Goal: Book appointment/travel/reservation

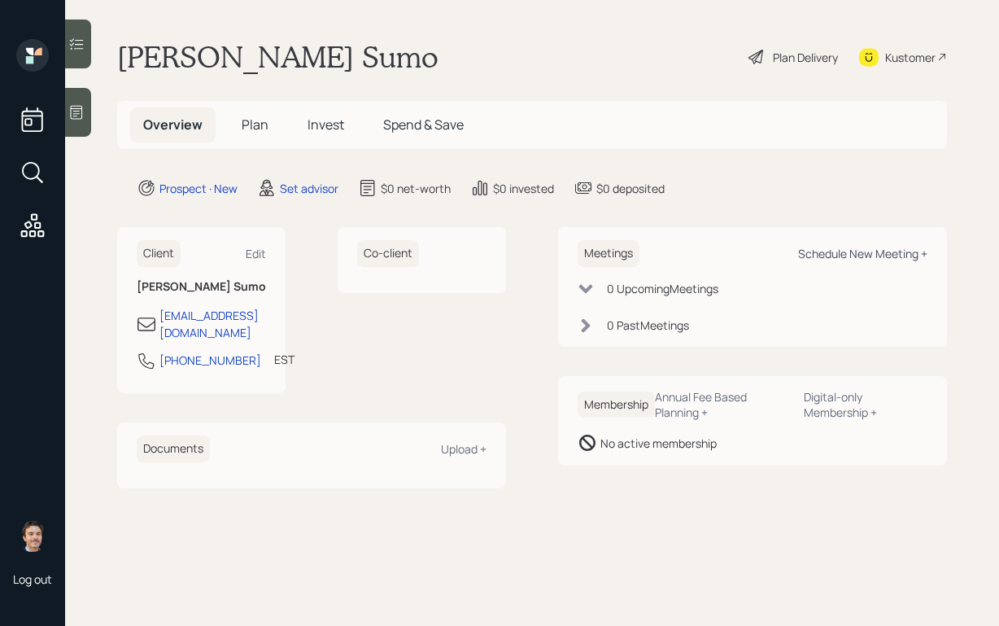
click at [814, 251] on div "Schedule New Meeting +" at bounding box center [862, 253] width 129 height 15
select select "round-robin"
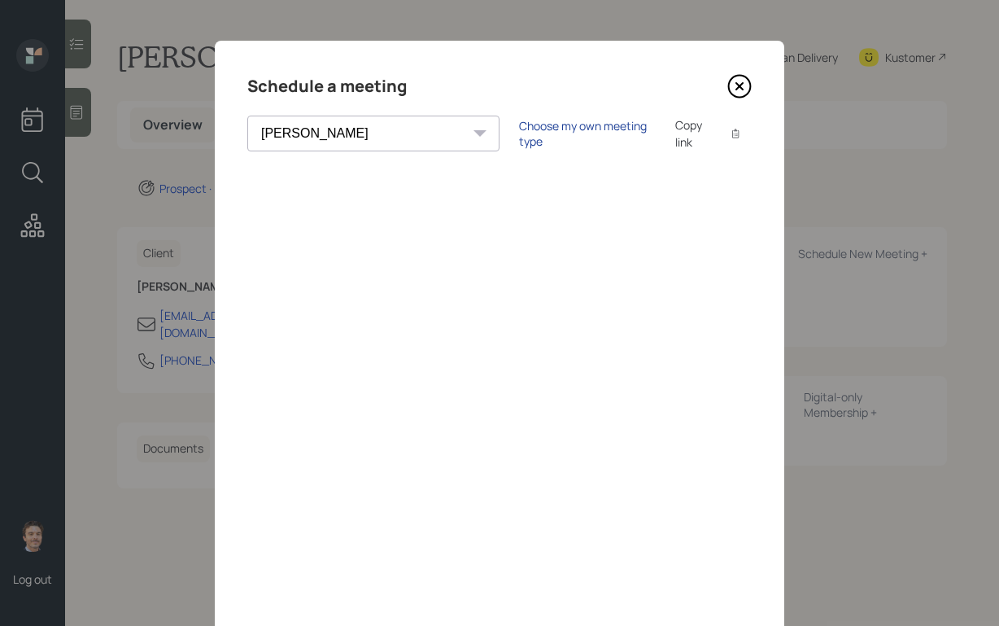
click at [519, 126] on div "Choose my own meeting type" at bounding box center [587, 133] width 137 height 31
click at [739, 88] on icon at bounding box center [739, 86] width 24 height 24
